Goal: Transaction & Acquisition: Purchase product/service

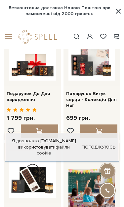
scroll to position [66, 0]
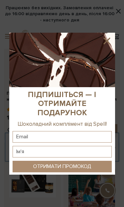
click at [97, 16] on div at bounding box center [62, 103] width 124 height 207
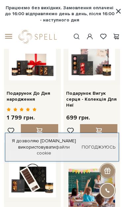
click at [106, 39] on span at bounding box center [103, 36] width 8 height 7
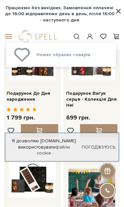
click at [94, 80] on img at bounding box center [91, 56] width 47 height 47
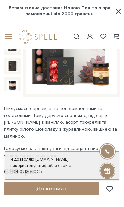
scroll to position [96, 0]
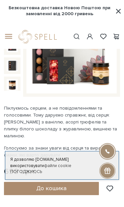
click at [60, 70] on img at bounding box center [71, 49] width 90 height 90
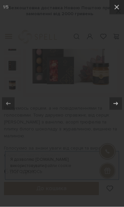
scroll to position [96, 0]
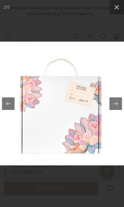
click at [117, 6] on icon at bounding box center [117, 7] width 8 height 8
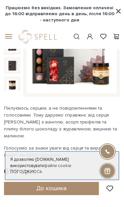
click at [114, 9] on strong "Працюємо без вихідних. Замовлення оплачені до 16:00 відправляємо день в день, п…" at bounding box center [59, 14] width 111 height 18
click at [116, 12] on span at bounding box center [118, 12] width 7 height 6
